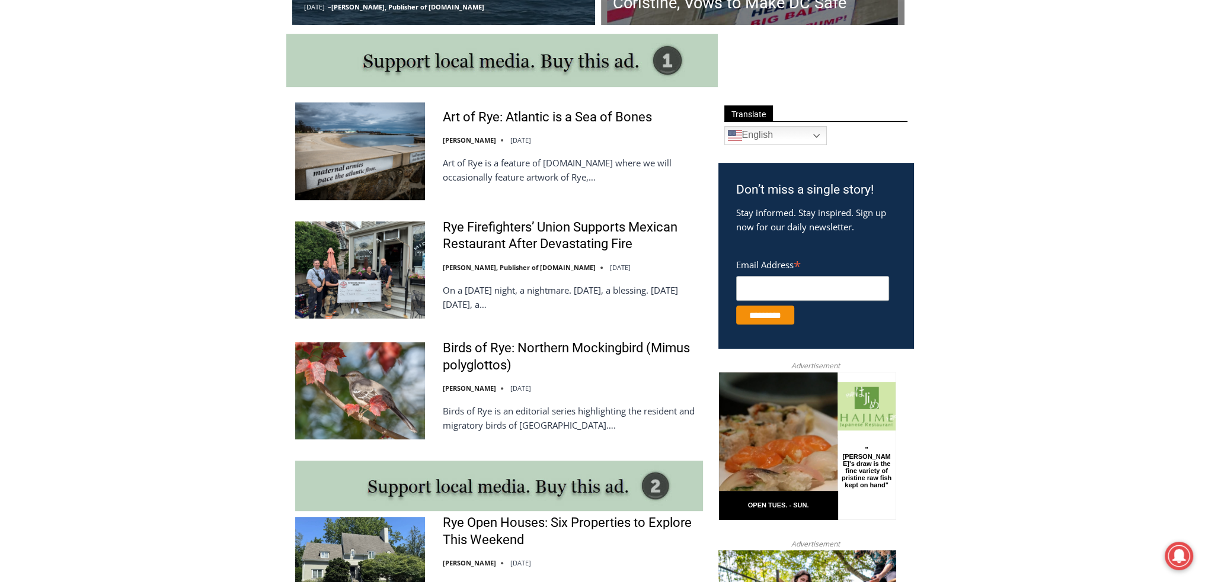
scroll to position [632, 0]
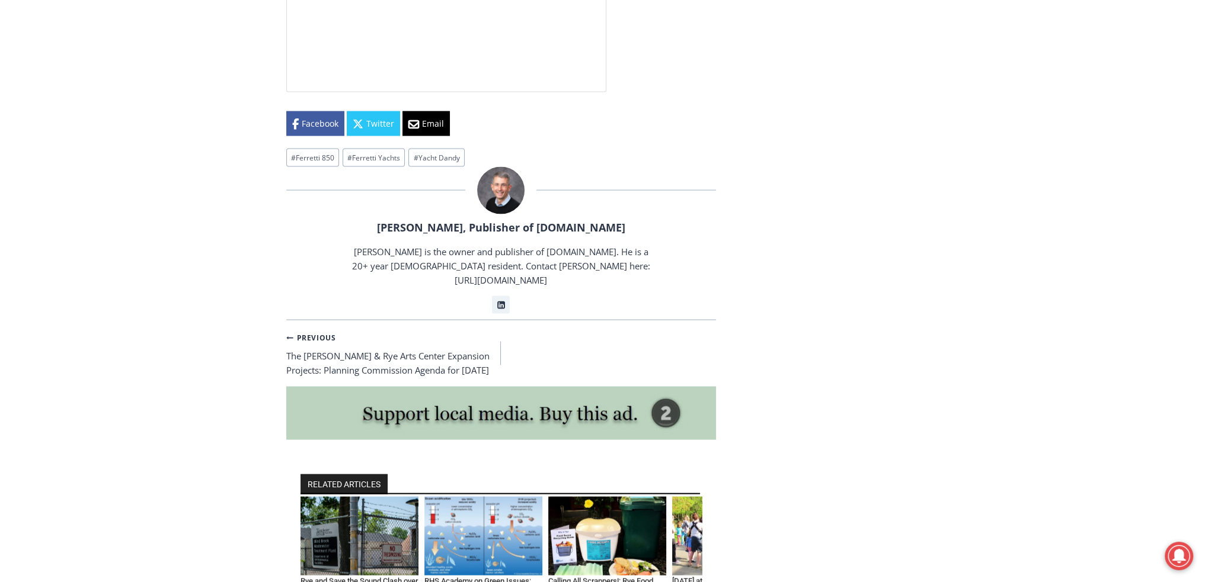
scroll to position [3239, 0]
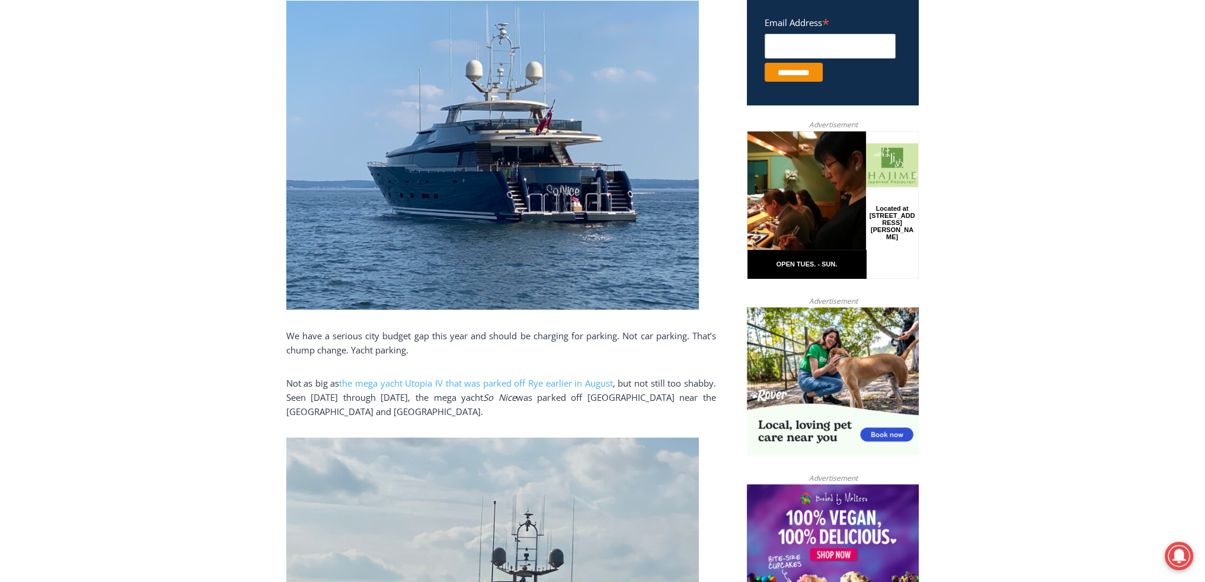
scroll to position [316, 0]
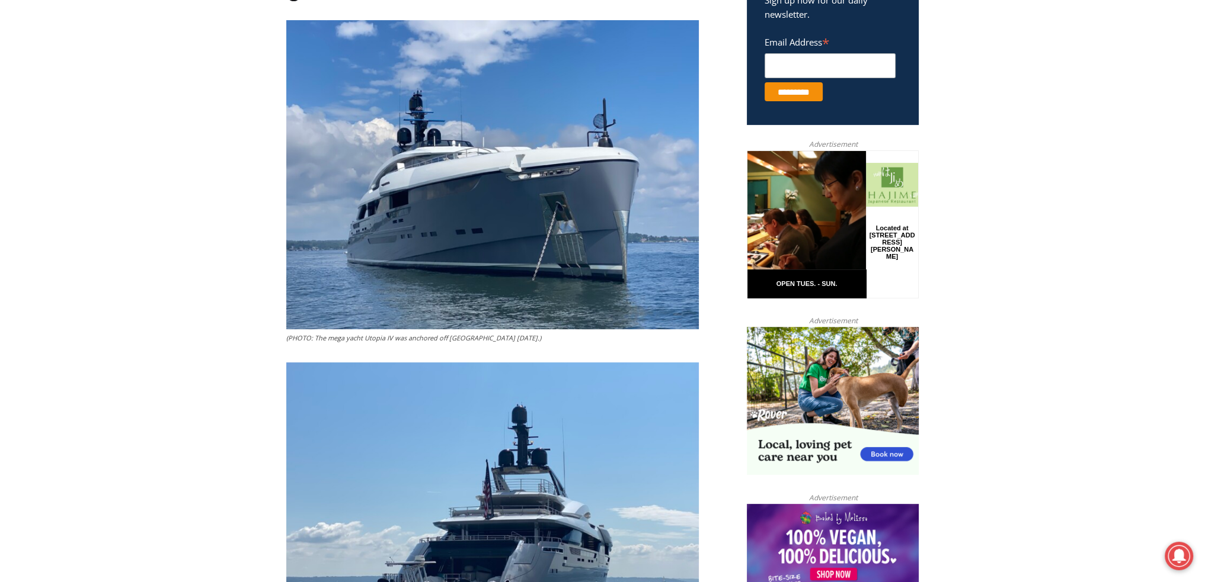
scroll to position [474, 0]
